Goal: Transaction & Acquisition: Purchase product/service

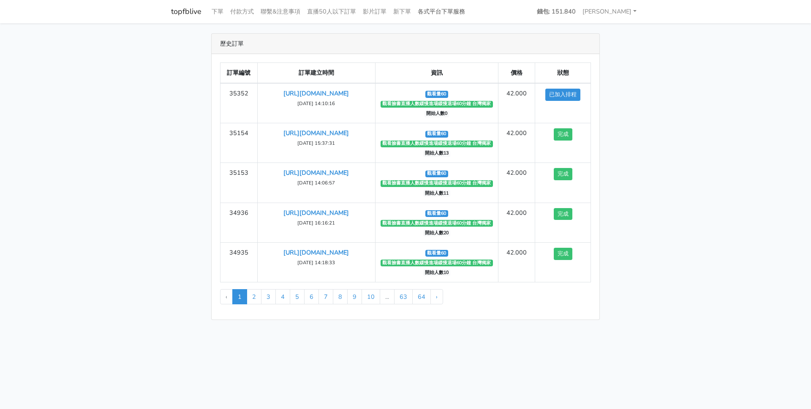
click at [457, 12] on link "各式平台下單服務" at bounding box center [441, 11] width 54 height 16
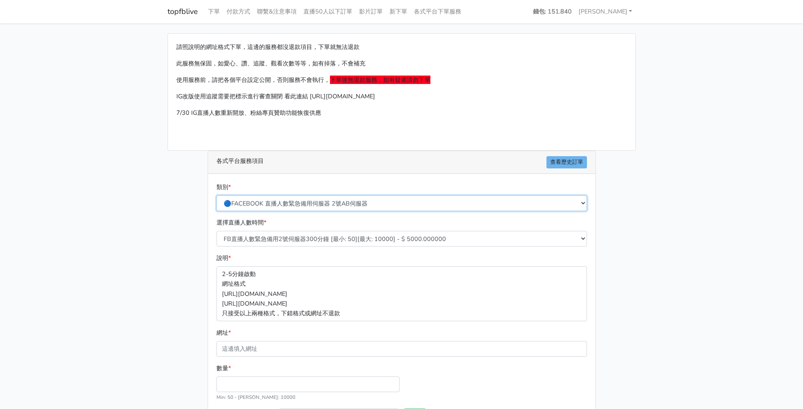
click at [286, 204] on select "🔵FACEBOOK 直播人數緊急備用伺服器 2號AB伺服器 🔵FACEBOOK 網軍專用貼文留言 安全保密 🔵9/30 FACEBOOK 直播人數緩慢進場緩慢…" at bounding box center [402, 203] width 371 height 16
select select "🔵9/30 FACEBOOK 直播人數緩慢進場緩慢退場 台灣獨家"
click at [217, 195] on select "🔵FACEBOOK 直播人數緊急備用伺服器 2號AB伺服器 🔵FACEBOOK 網軍專用貼文留言 安全保密 🔵9/30 FACEBOOK 直播人數緩慢進場緩慢…" at bounding box center [402, 203] width 371 height 16
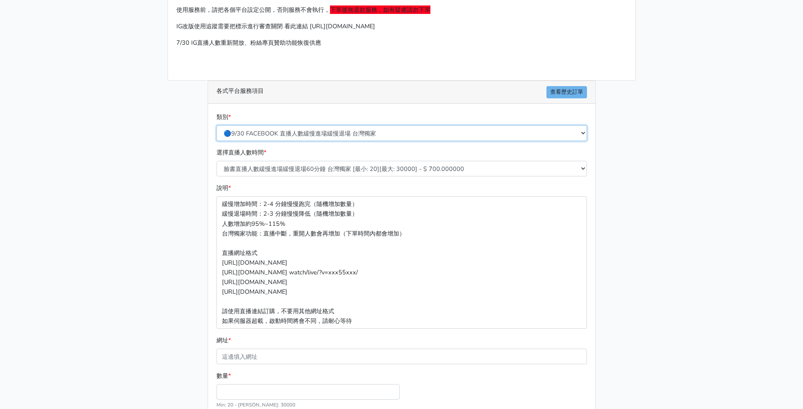
scroll to position [146, 0]
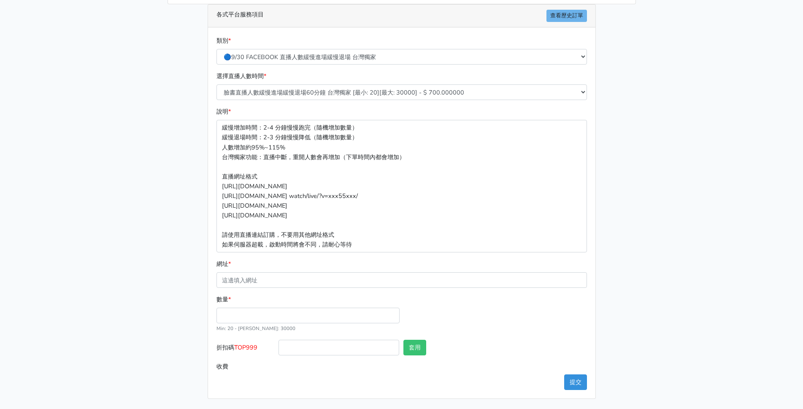
click at [249, 271] on div "網址 *" at bounding box center [402, 273] width 371 height 29
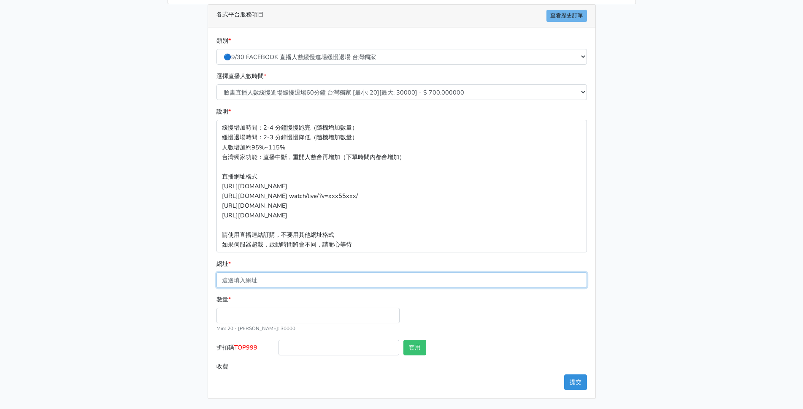
click at [245, 286] on input "網址 *" at bounding box center [402, 280] width 371 height 16
paste input "[URL][DOMAIN_NAME]"
type input "[URL][DOMAIN_NAME]"
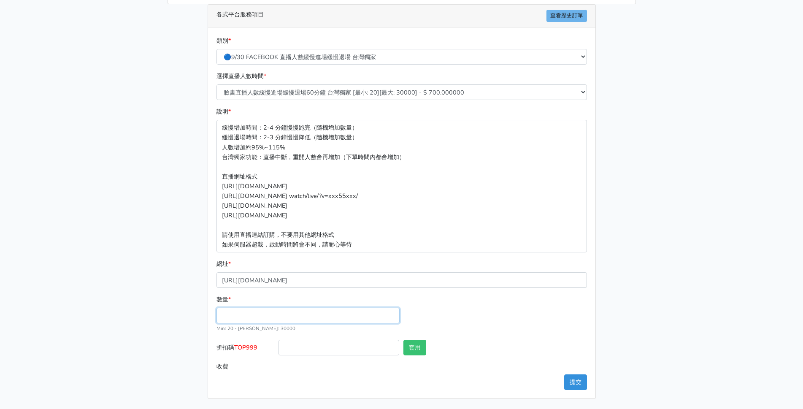
click at [273, 317] on input "數量 *" at bounding box center [308, 316] width 183 height 16
type input "60"
type input "42.000"
click at [266, 344] on label "折扣碼 TOP999" at bounding box center [245, 349] width 62 height 19
click at [279, 344] on input "折扣碼 TOP999" at bounding box center [339, 348] width 121 height 16
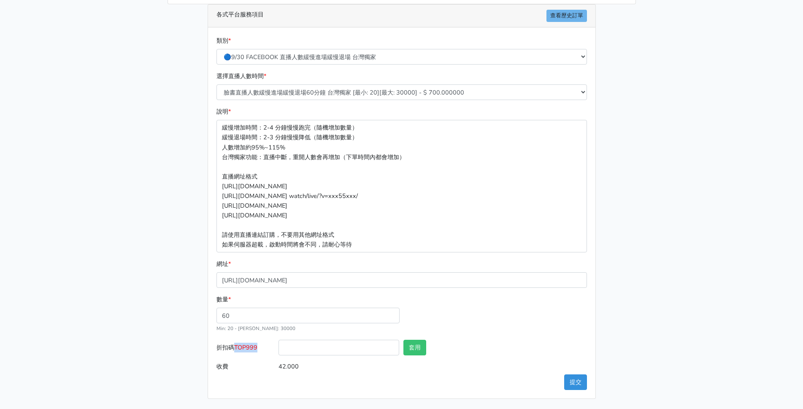
drag, startPoint x: 266, startPoint y: 345, endPoint x: 237, endPoint y: 347, distance: 29.2
click at [237, 347] on label "折扣碼 TOP999" at bounding box center [245, 349] width 62 height 19
copy span "TOP999"
drag, startPoint x: 305, startPoint y: 351, endPoint x: 310, endPoint y: 351, distance: 4.6
click at [305, 351] on input "折扣碼 TOP999" at bounding box center [339, 348] width 121 height 16
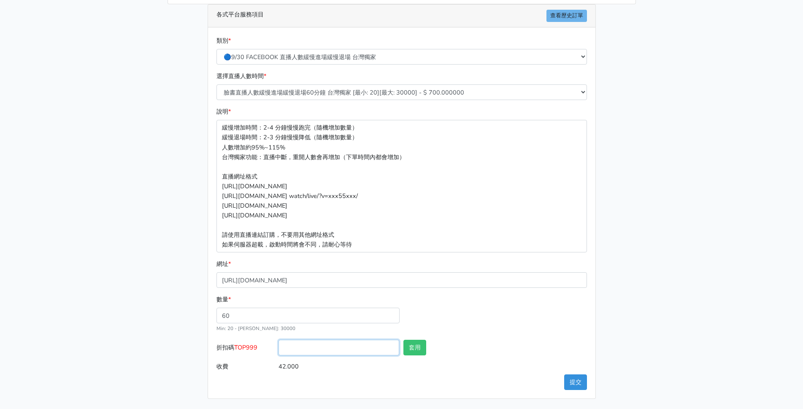
paste input "TOP999"
type input "TOP999"
click at [411, 351] on button "套用" at bounding box center [415, 348] width 23 height 16
type input "套用失敗"
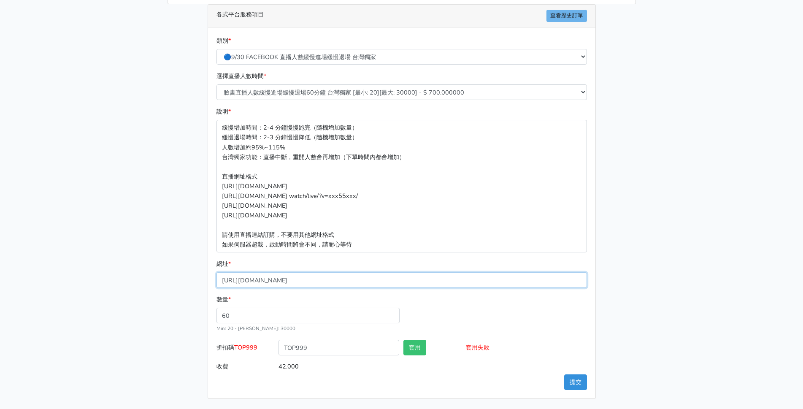
drag, startPoint x: 547, startPoint y: 287, endPoint x: 552, endPoint y: 287, distance: 4.6
click at [548, 287] on input "https://www.facebook.com/minliujennysilk/videos/1464047471468709" at bounding box center [402, 280] width 371 height 16
drag, startPoint x: 453, startPoint y: 279, endPoint x: 73, endPoint y: 236, distance: 381.9
click at [73, 236] on main "請照說明的網址格式下單，這邊的服務都沒退款項目，下單就無法退款 此服務無保固，如愛心、讚、追蹤、觀看次數等等，如有掉落，不會補充 使用服務前，請把各個平台設定…" at bounding box center [401, 143] width 803 height 532
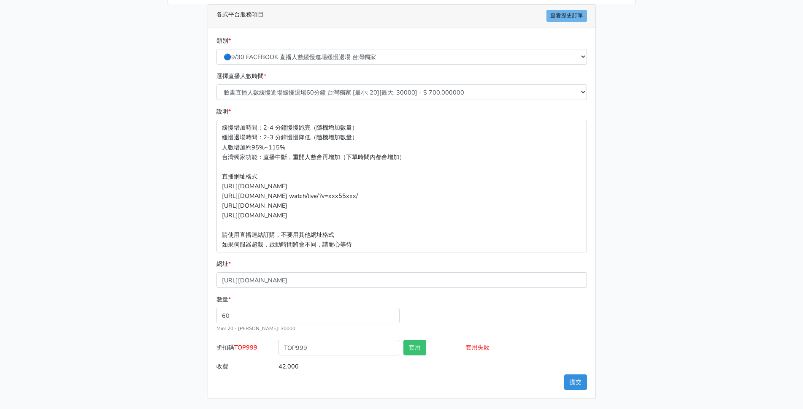
drag, startPoint x: 649, startPoint y: 292, endPoint x: 650, endPoint y: 315, distance: 23.2
click at [650, 292] on main "請照說明的網址格式下單，這邊的服務都沒退款項目，下單就無法退款 此服務無保固，如愛心、讚、追蹤、觀看次數等等，如有掉落，不會補充 使用服務前，請把各個平台設定…" at bounding box center [401, 143] width 803 height 532
drag, startPoint x: 650, startPoint y: 315, endPoint x: 650, endPoint y: 334, distance: 18.6
click at [650, 331] on main "請照說明的網址格式下單，這邊的服務都沒退款項目，下單就無法退款 此服務無保固，如愛心、讚、追蹤、觀看次數等等，如有掉落，不會補充 使用服務前，請把各個平台設定…" at bounding box center [401, 143] width 803 height 532
click at [582, 382] on button "提交" at bounding box center [575, 382] width 23 height 16
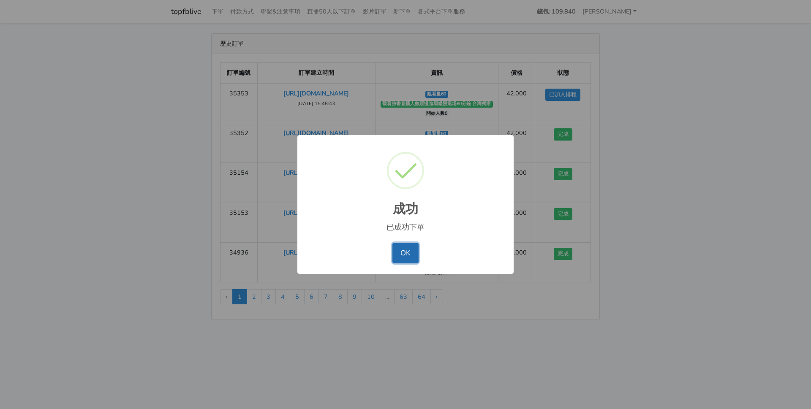
click at [404, 254] on button "OK" at bounding box center [405, 253] width 26 height 20
